Goal: Find specific page/section: Find specific page/section

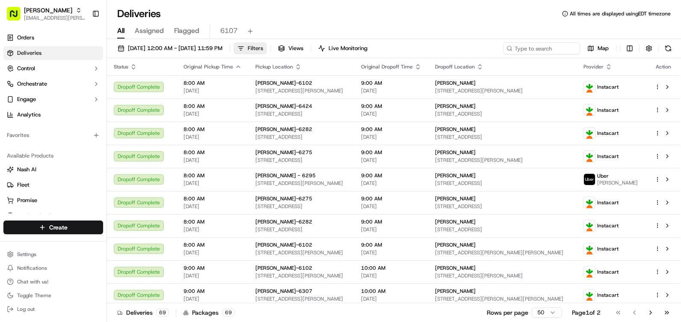
click at [267, 49] on button "Filters" at bounding box center [250, 48] width 33 height 12
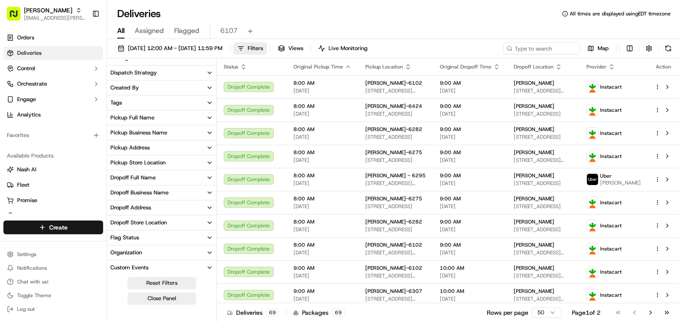
scroll to position [171, 0]
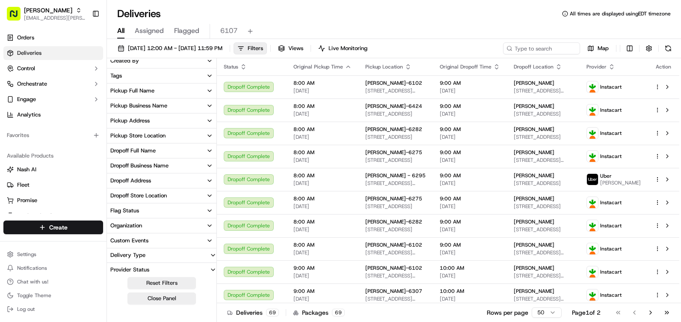
click at [150, 123] on button "Pickup Address" at bounding box center [162, 120] width 110 height 15
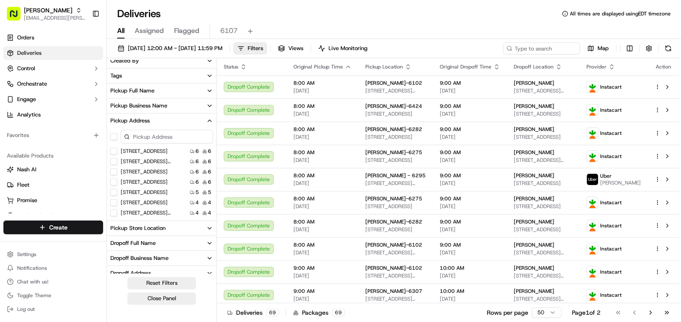
click at [116, 203] on US "[STREET_ADDRESS]" at bounding box center [113, 202] width 7 height 7
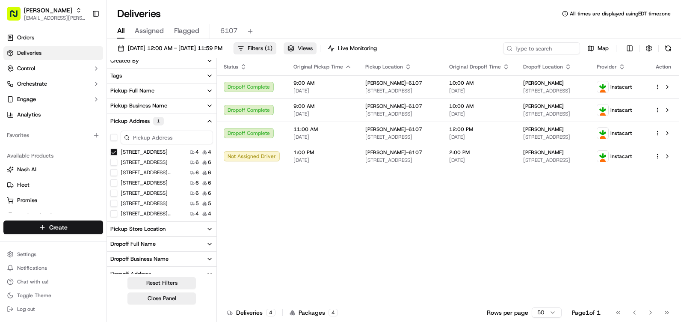
click at [313, 50] on span "Views" at bounding box center [305, 48] width 15 height 8
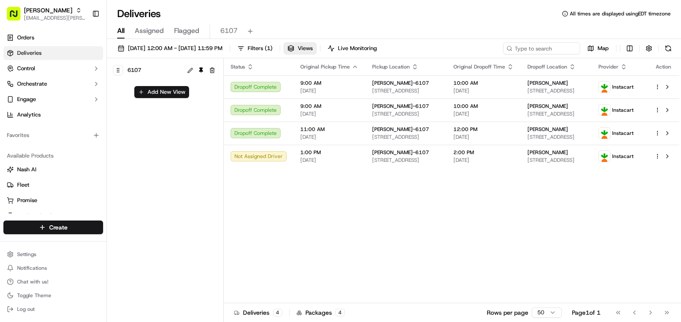
click at [137, 69] on span "6107" at bounding box center [134, 70] width 14 height 12
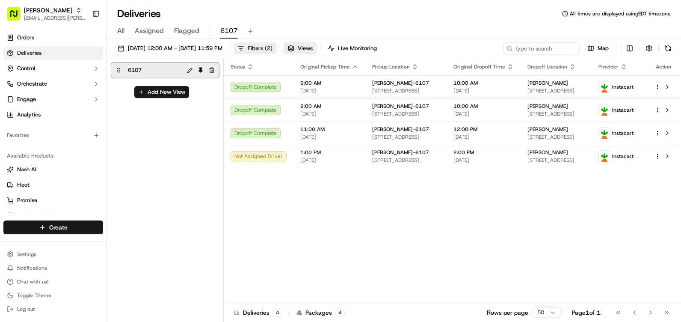
click at [276, 42] on button "Filters ( 2 )" at bounding box center [255, 48] width 43 height 12
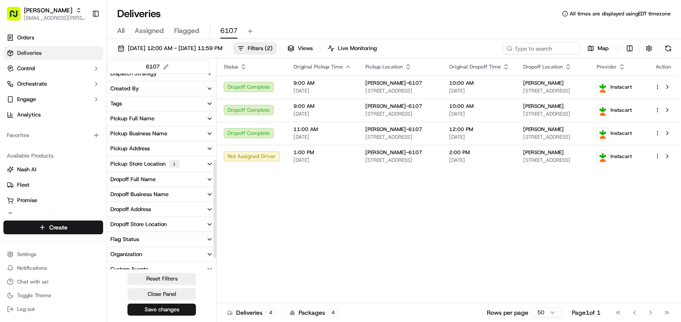
scroll to position [171, 0]
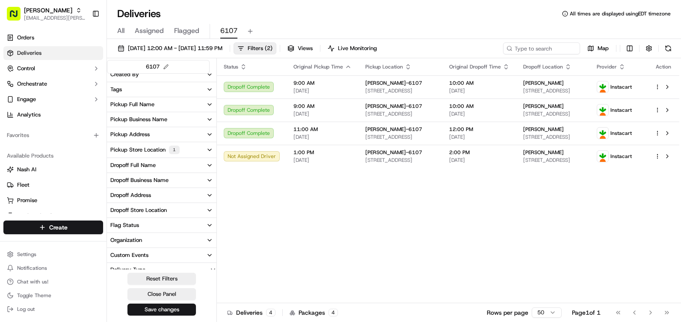
click at [171, 148] on div "1" at bounding box center [174, 149] width 11 height 9
